Goal: Information Seeking & Learning: Stay updated

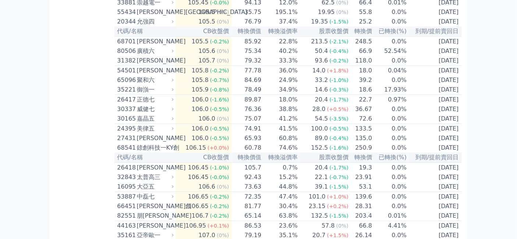
scroll to position [1675, 0]
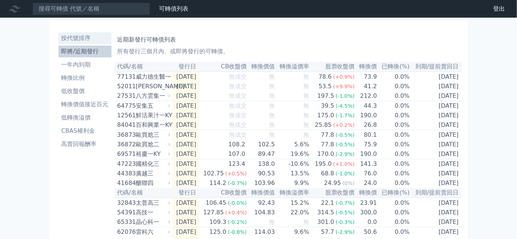
click at [58, 43] on li "按代號排序" at bounding box center [84, 38] width 53 height 9
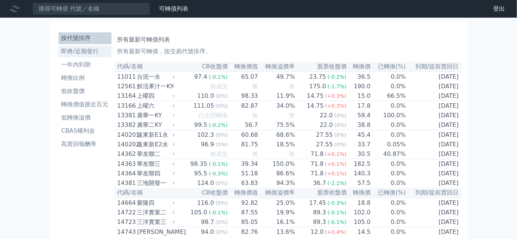
click at [58, 56] on li "即將/近期發行" at bounding box center [84, 51] width 53 height 9
